Goal: Task Accomplishment & Management: Manage account settings

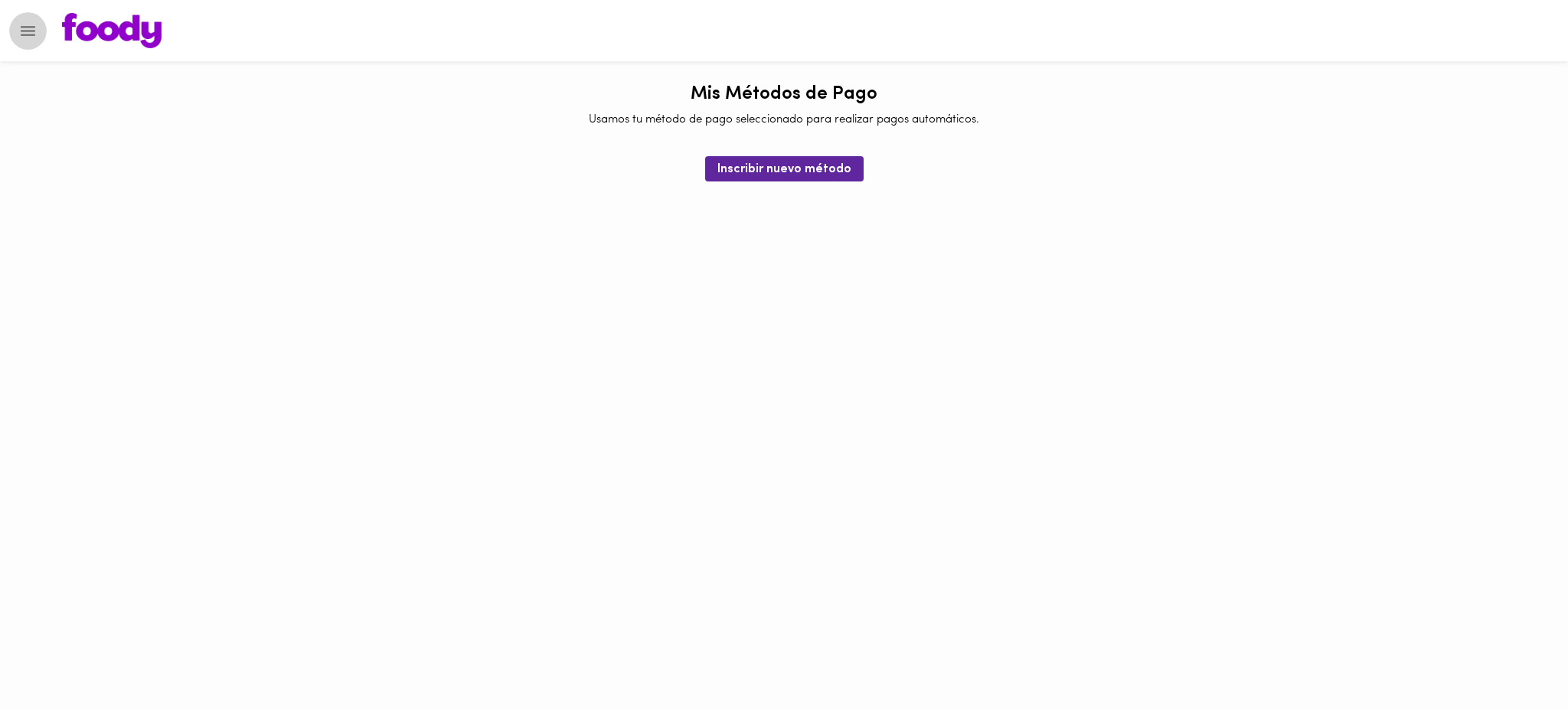
click at [20, 38] on icon "Menu" at bounding box center [28, 30] width 19 height 19
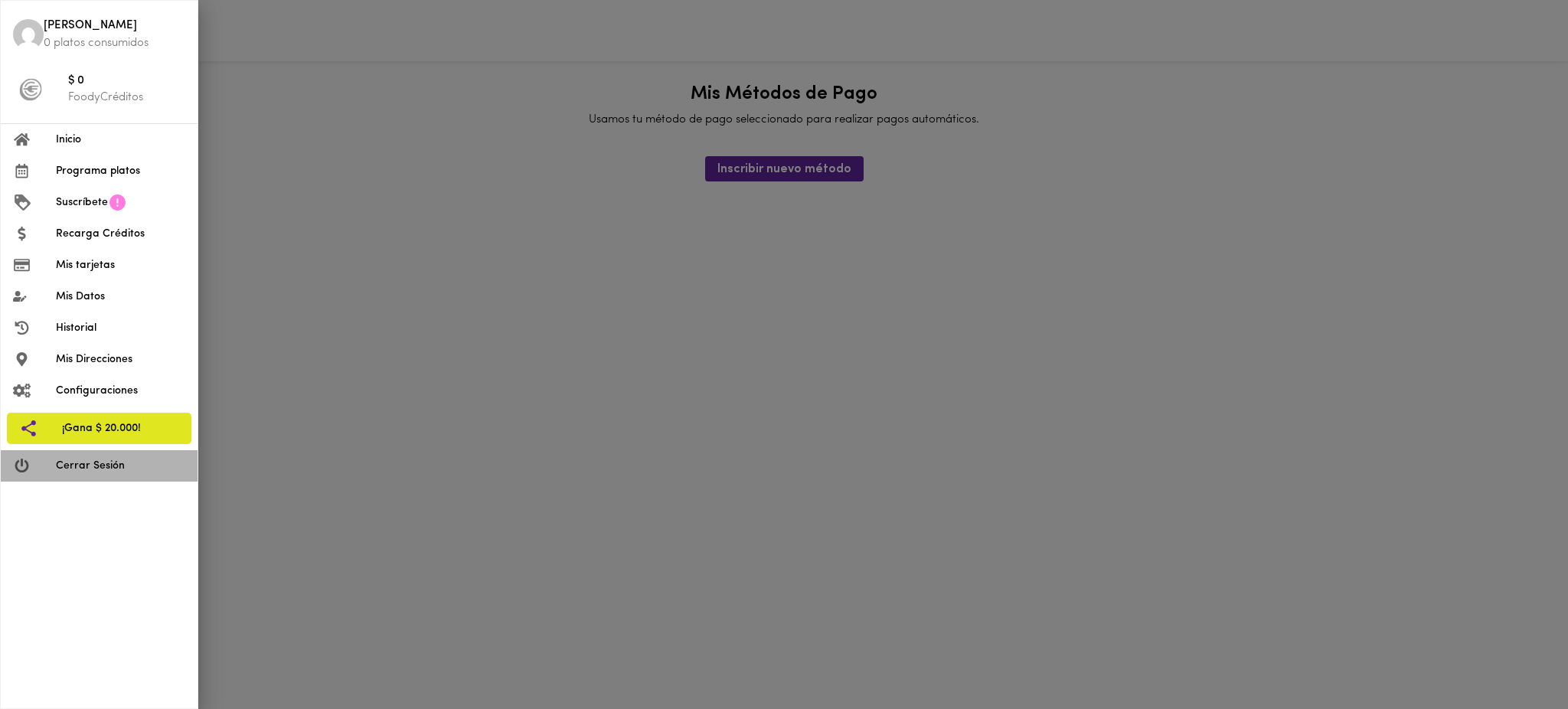
click at [111, 458] on span "Cerrar Sesión" at bounding box center [121, 466] width 129 height 16
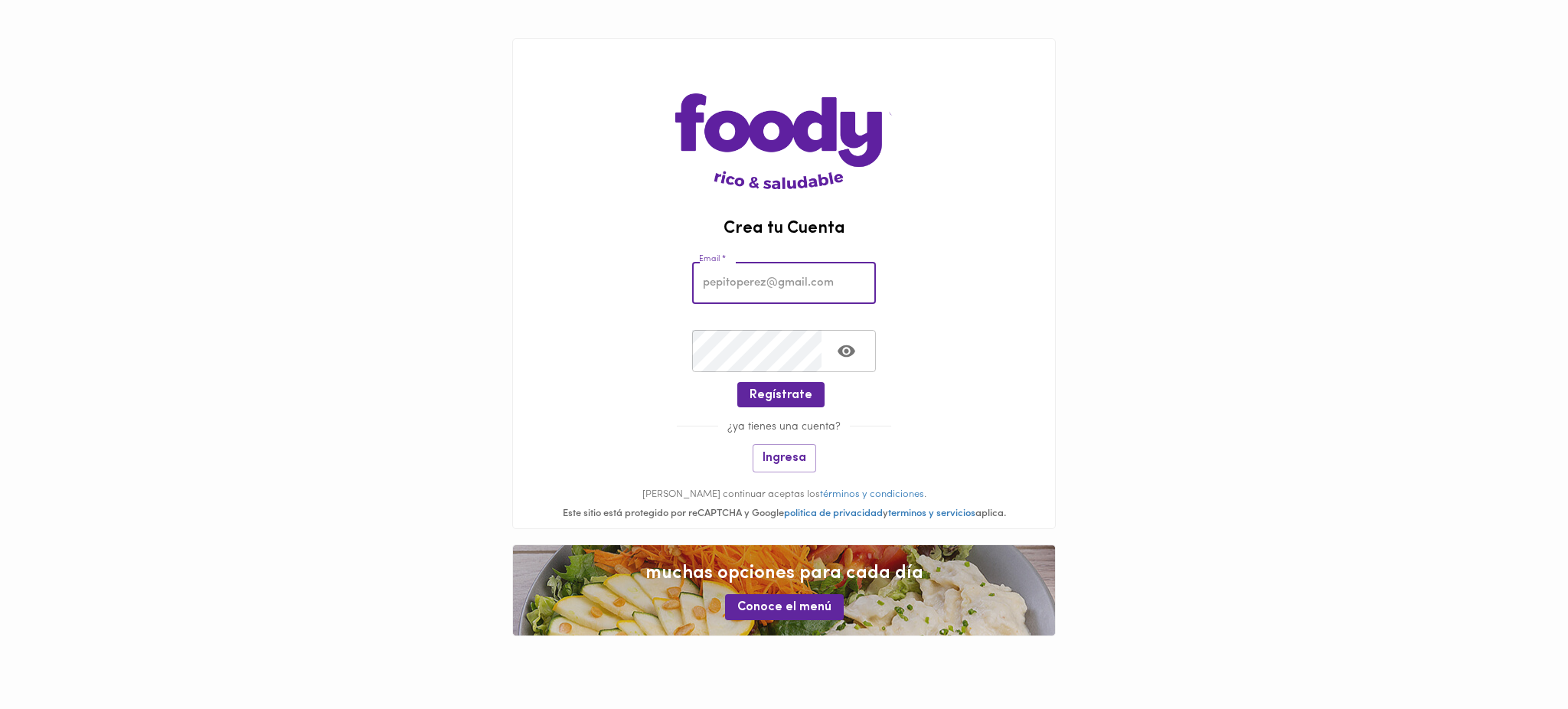
click at [776, 290] on input "email" at bounding box center [784, 283] width 183 height 42
paste input "dombuitrago@hotmail.com"
type input "dombuitrago@hotmail.com"
click at [858, 345] on button "Toggle password visibility" at bounding box center [846, 351] width 38 height 38
click at [772, 393] on span "Regístrate" at bounding box center [781, 396] width 63 height 15
